Goal: Task Accomplishment & Management: Manage account settings

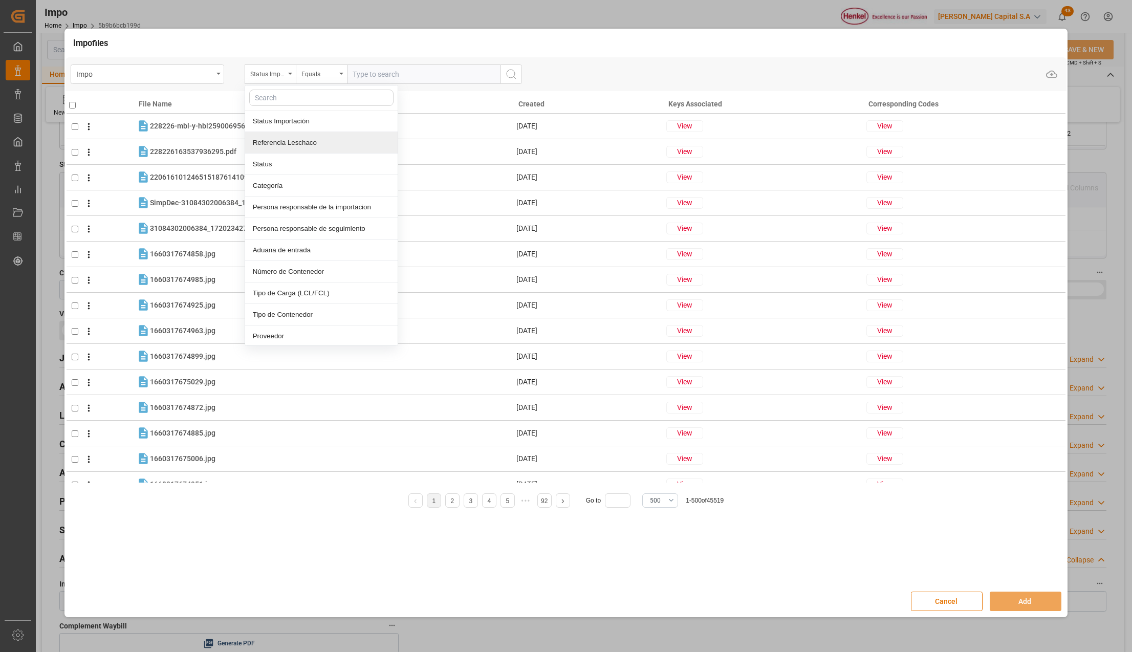
click at [265, 142] on div "Referencia Leschaco" at bounding box center [321, 142] width 153 height 21
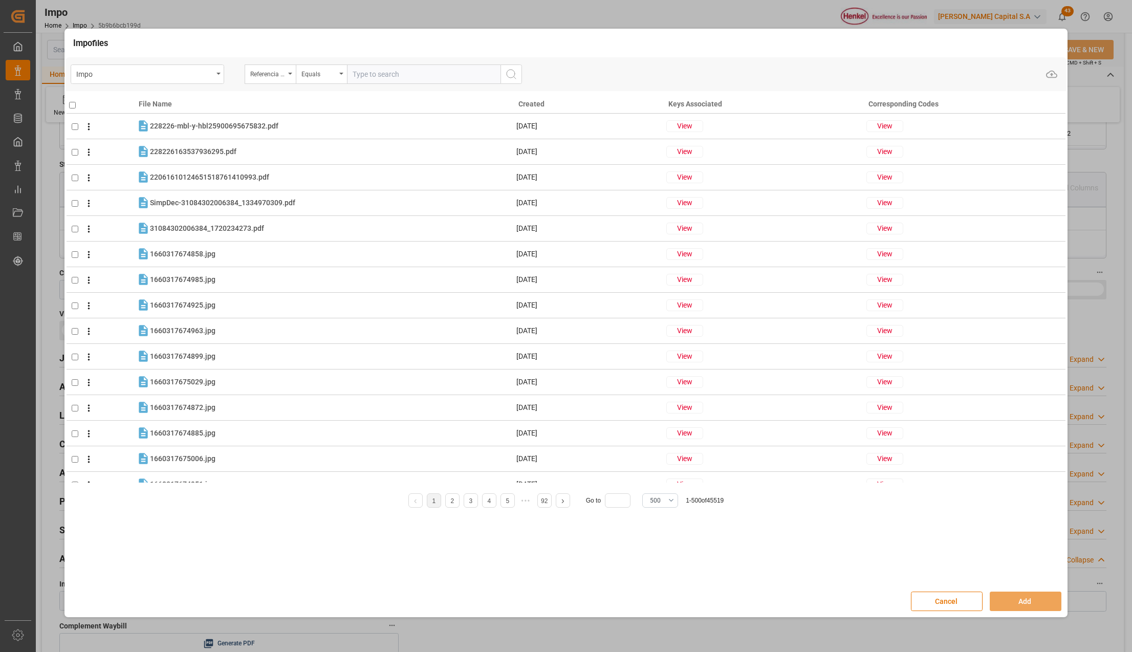
click at [358, 71] on input "text" at bounding box center [424, 73] width 154 height 19
paste input "DUBA44227"
type input "DUBA44227"
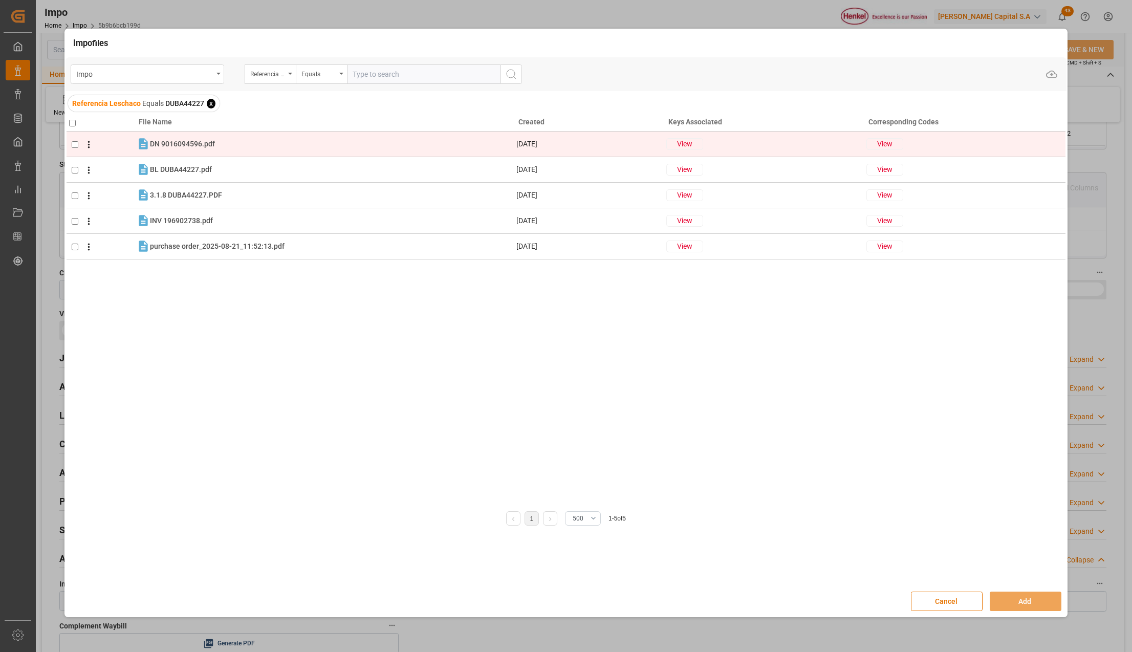
click at [76, 148] on input "checkbox" at bounding box center [75, 144] width 7 height 7
checkbox input "true"
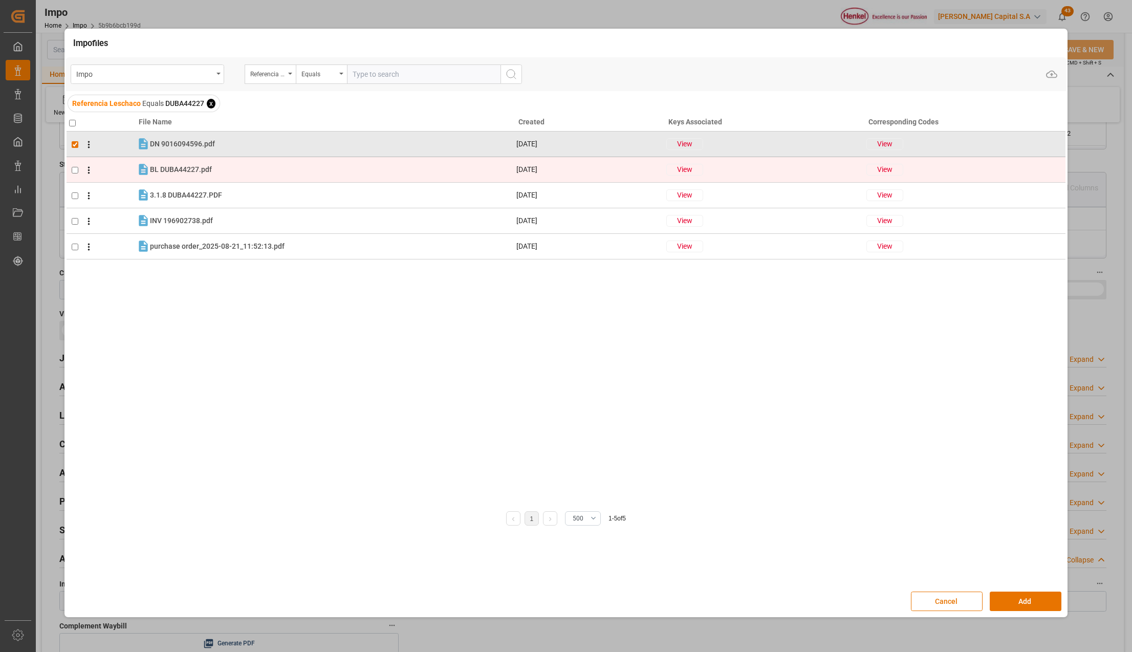
click at [76, 168] on input "checkbox" at bounding box center [75, 170] width 7 height 7
checkbox input "true"
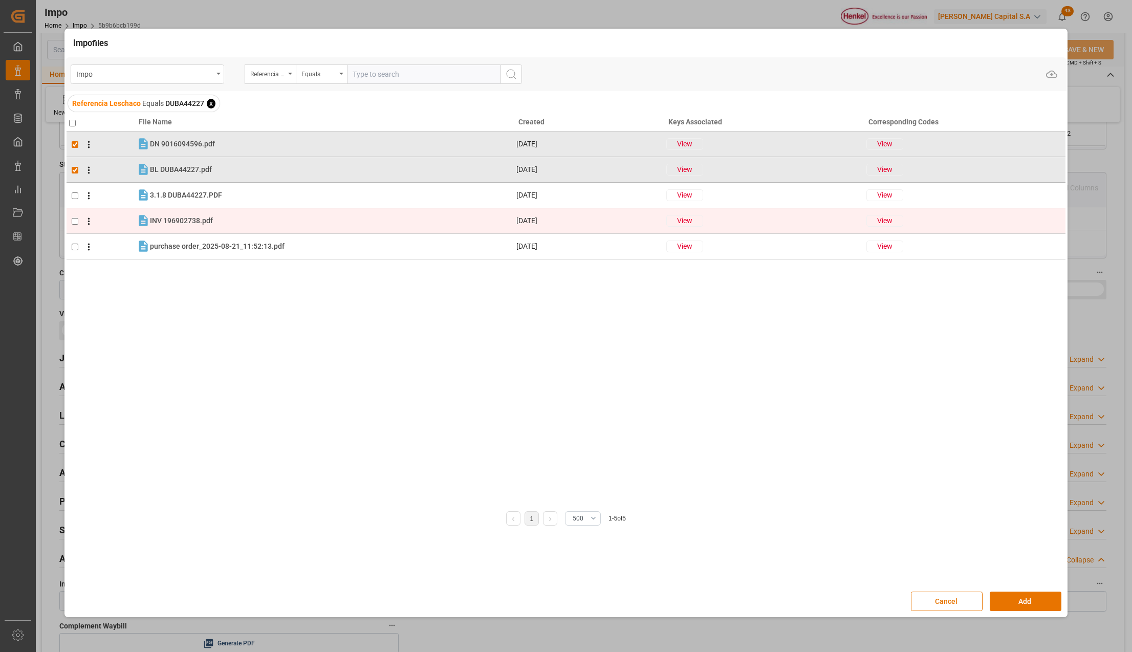
click at [75, 218] on input "checkbox" at bounding box center [75, 221] width 7 height 7
checkbox input "true"
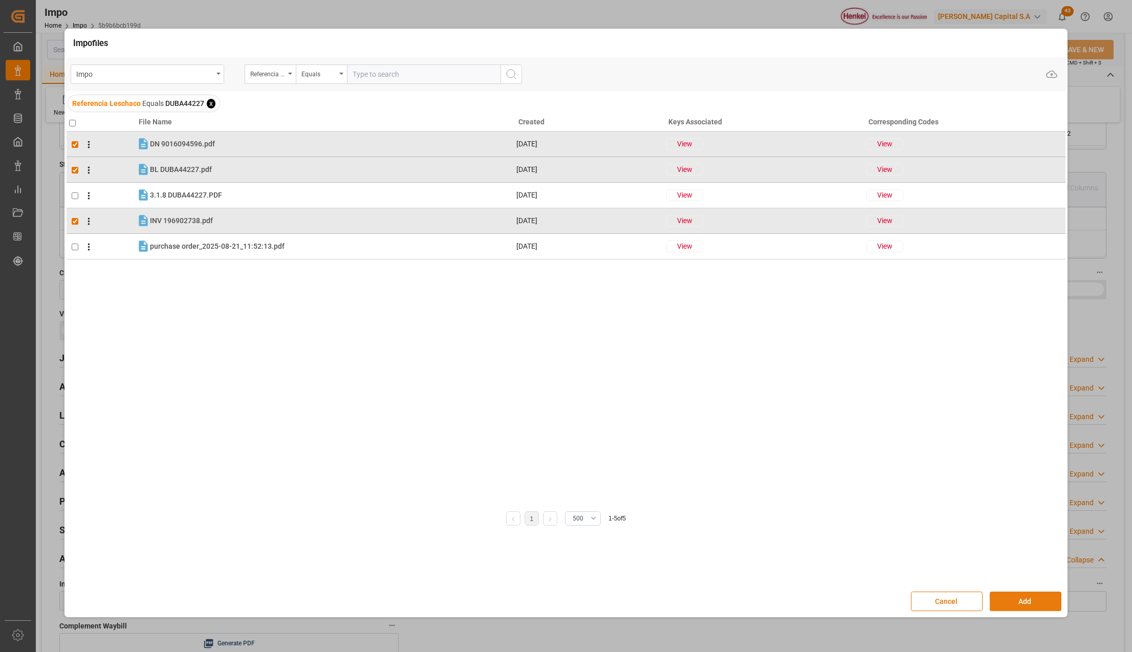
click at [1014, 596] on button "Add" at bounding box center [1026, 601] width 72 height 19
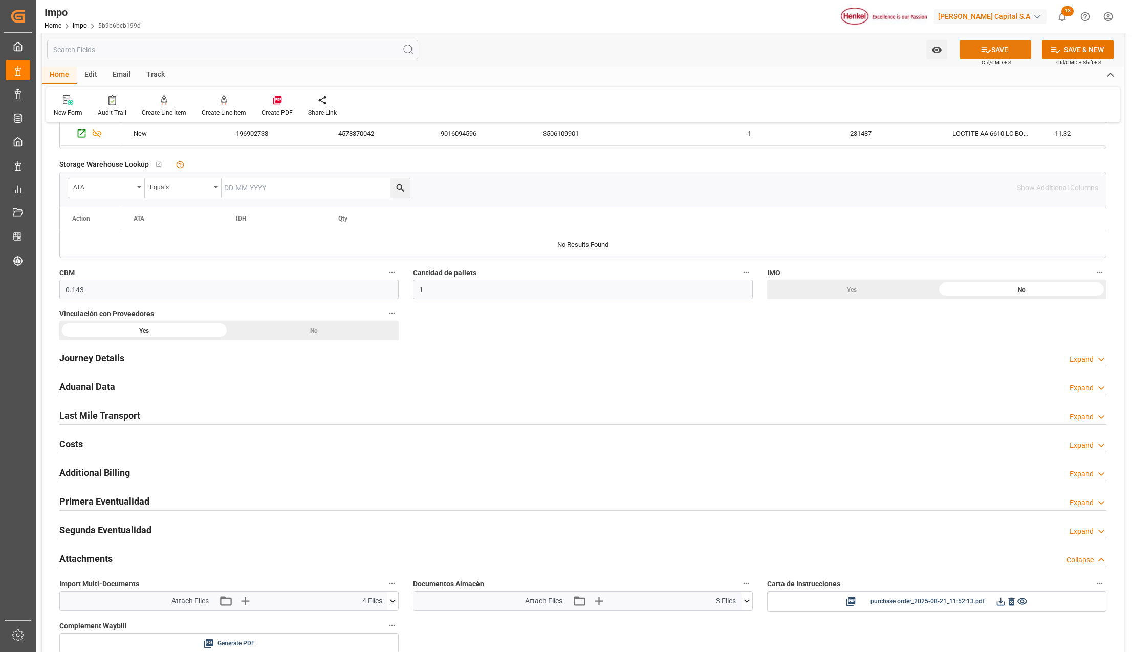
click at [997, 48] on button "SAVE" at bounding box center [996, 49] width 72 height 19
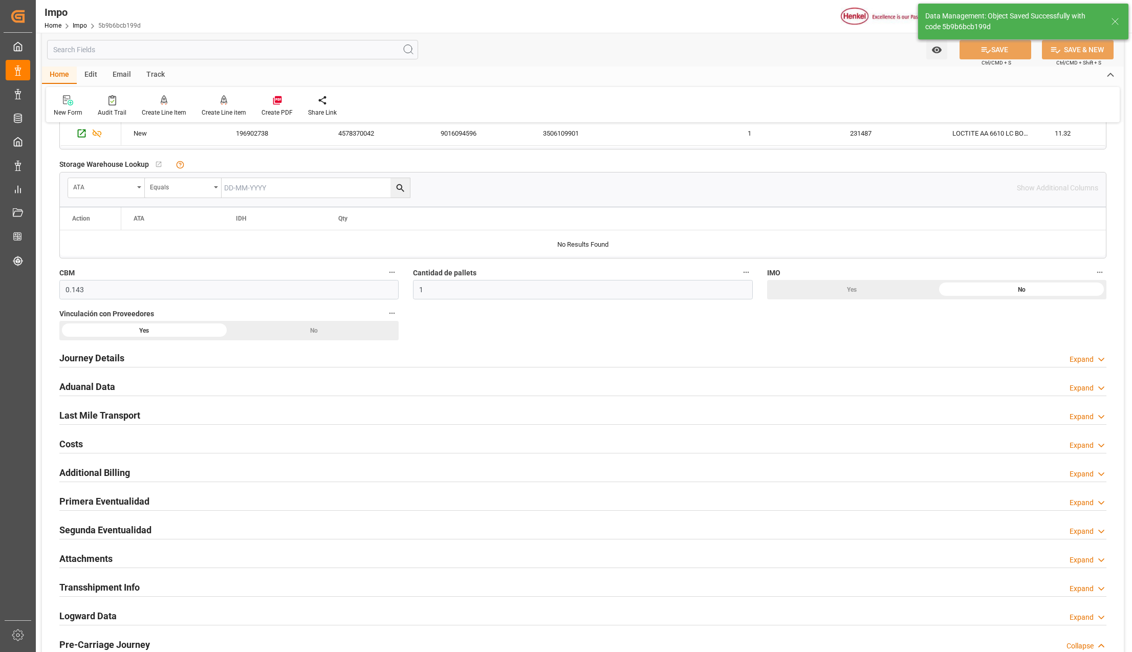
scroll to position [136, 0]
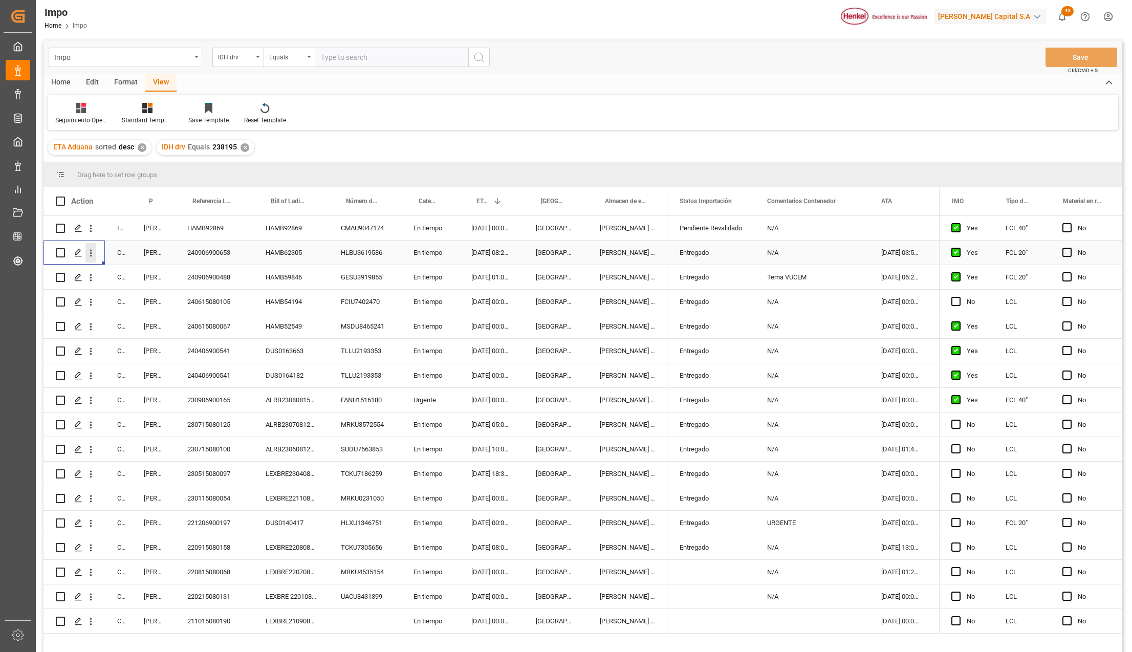
click at [93, 256] on icon "open menu" at bounding box center [90, 253] width 11 height 11
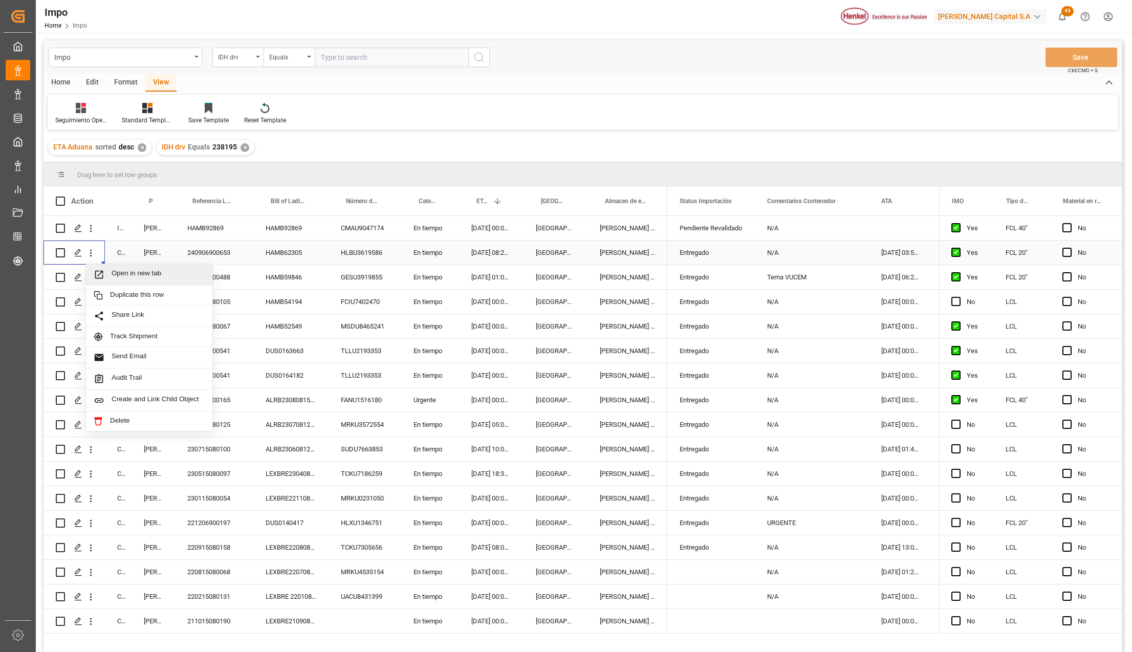
click at [103, 271] on icon "Press SPACE to select this row." at bounding box center [99, 274] width 11 height 11
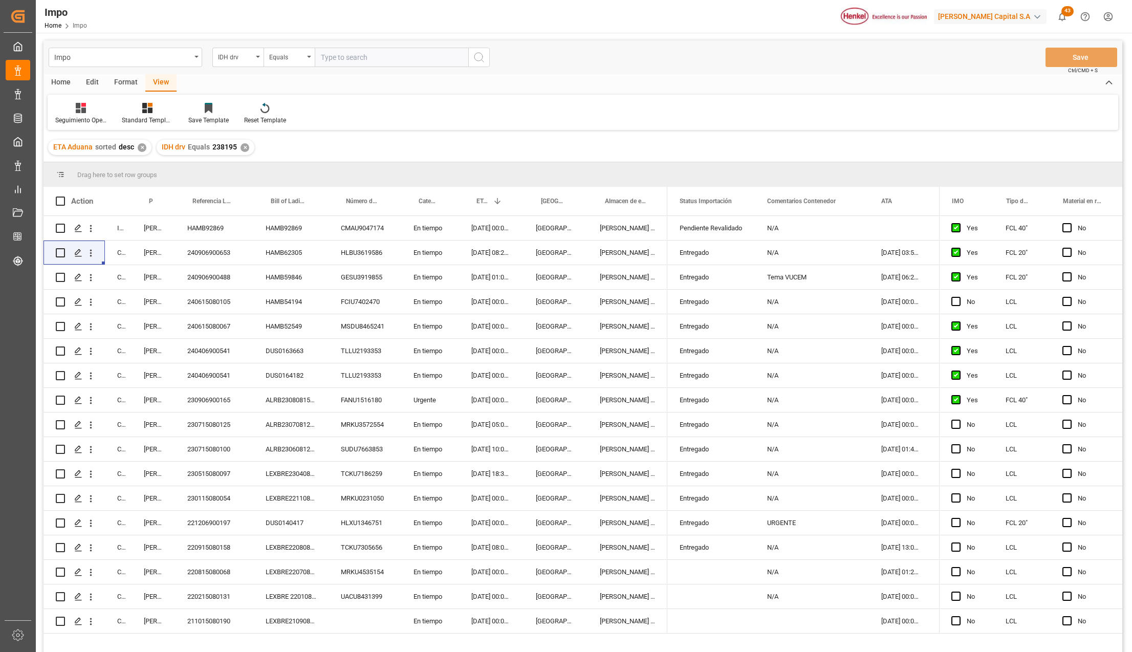
click at [328, 58] on input "text" at bounding box center [392, 57] width 154 height 19
paste input "2969777"
type input "2969777"
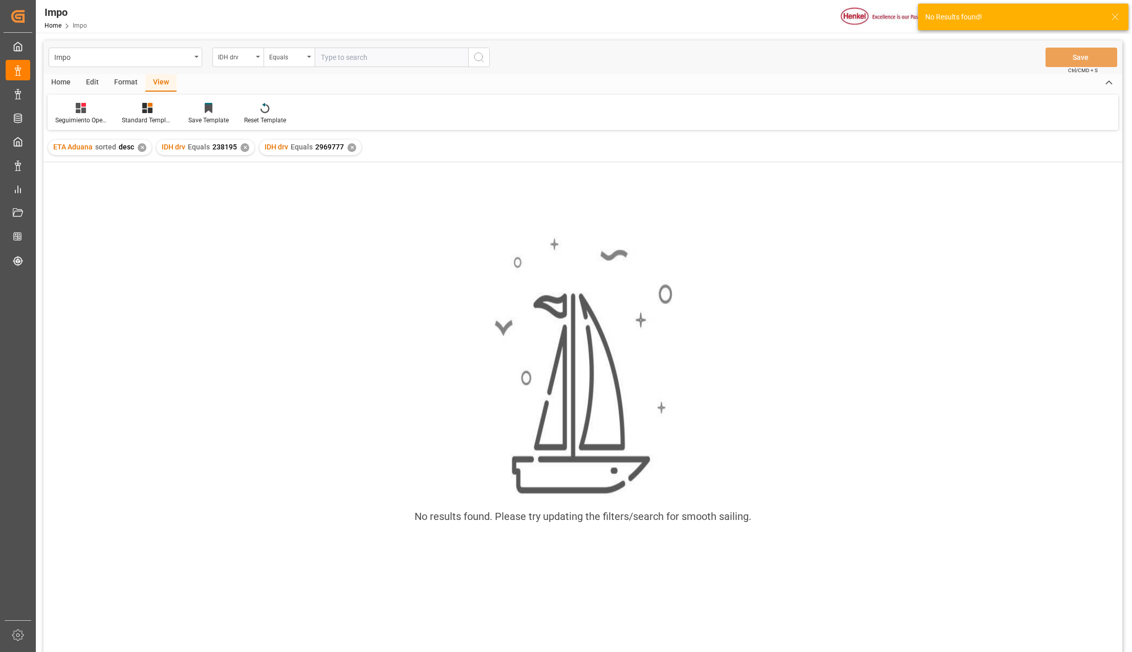
click at [244, 149] on div "✕" at bounding box center [245, 147] width 9 height 9
